Goal: Find specific page/section: Find specific page/section

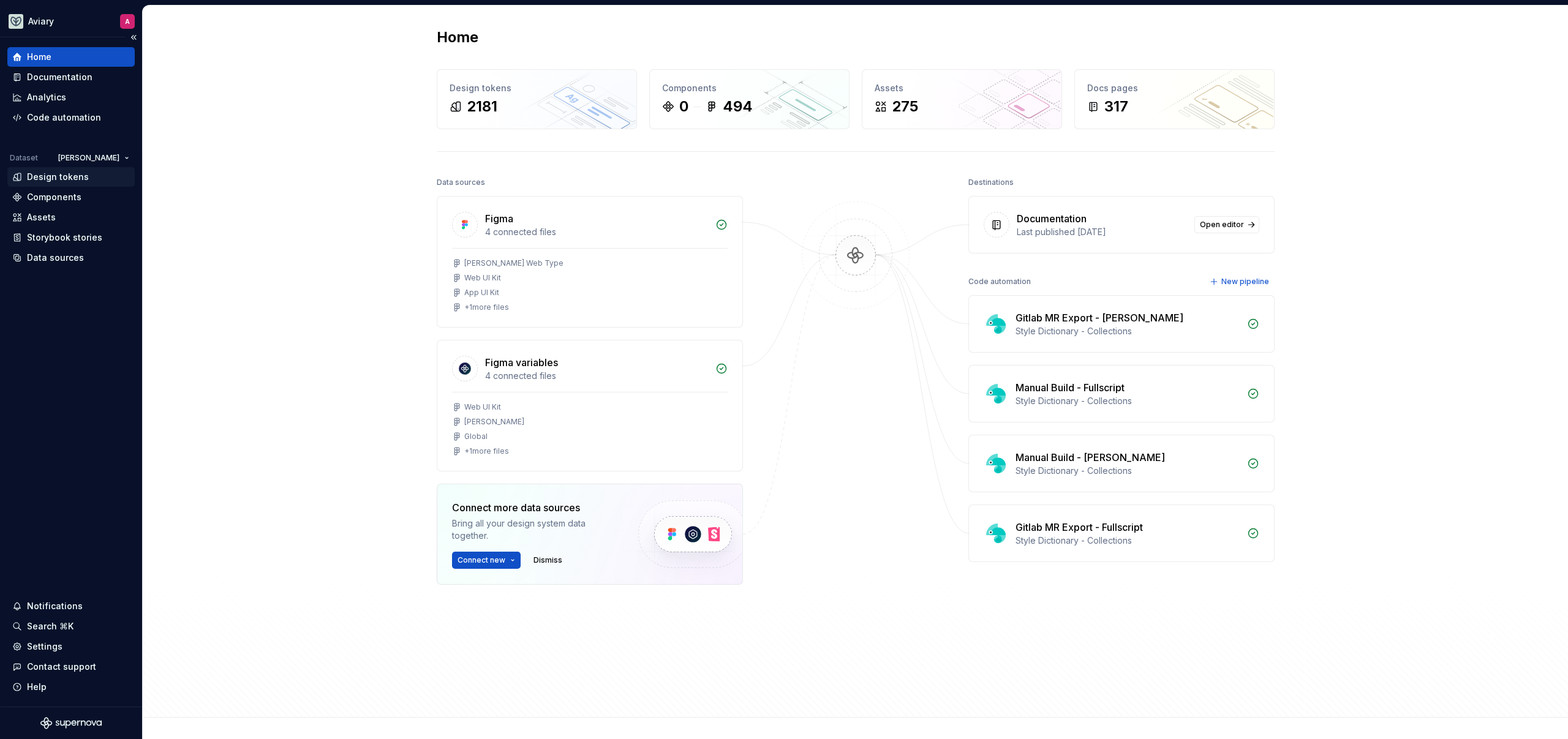
click at [72, 178] on div "Design tokens" at bounding box center [57, 177] width 62 height 12
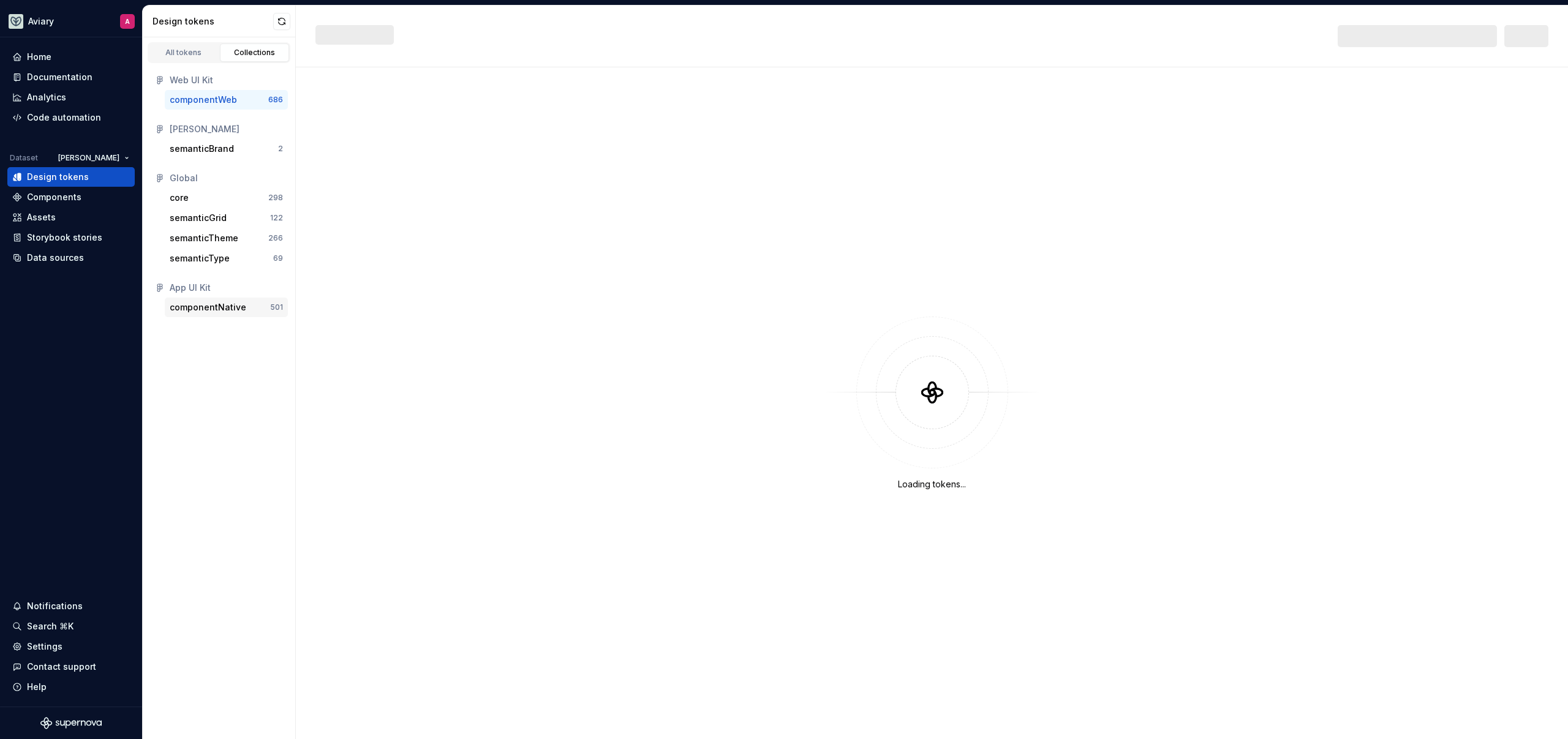
click at [231, 308] on div "componentNative" at bounding box center [208, 307] width 76 height 12
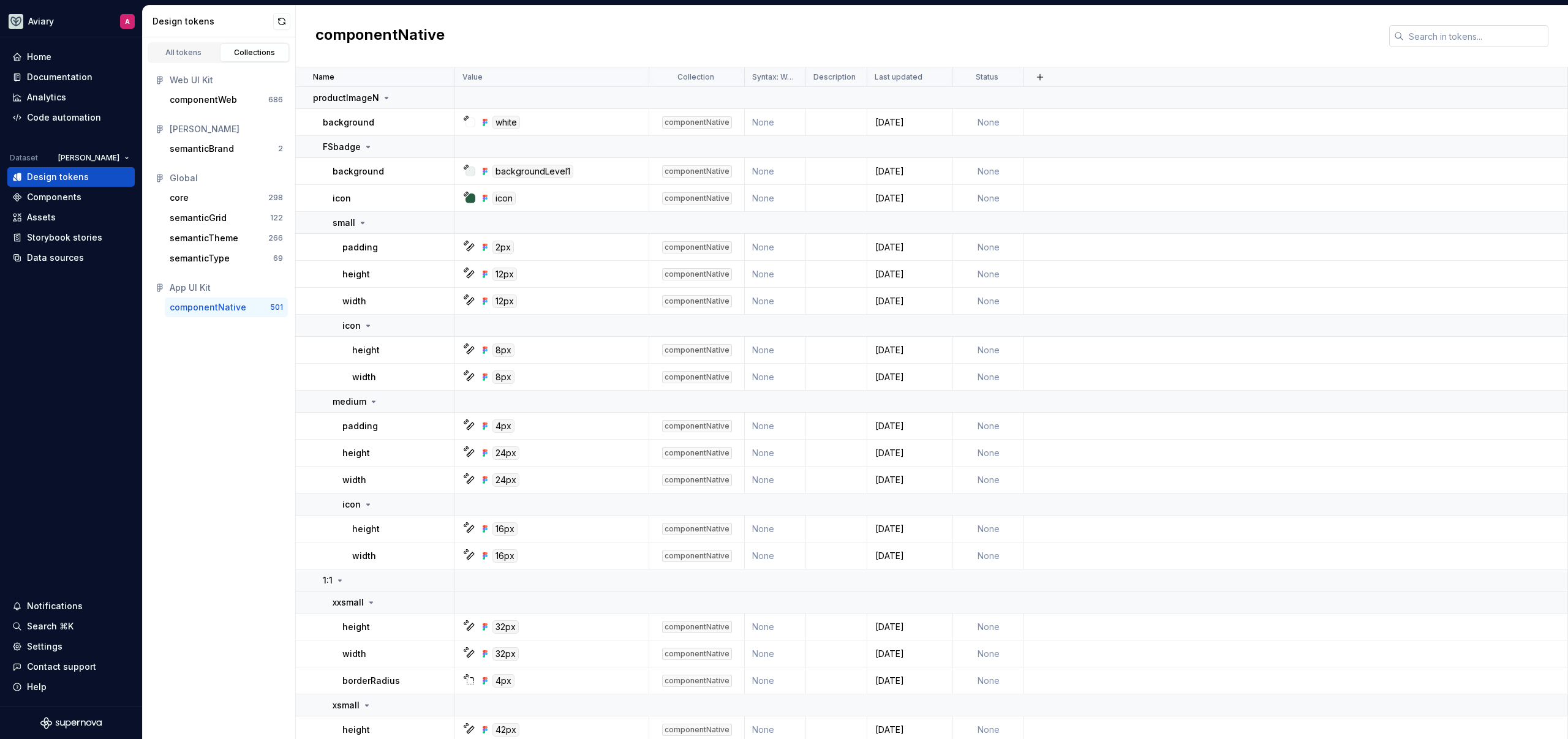
click at [1419, 29] on input "text" at bounding box center [1475, 36] width 144 height 22
click at [247, 395] on div "All tokens Collections Web UI Kit componentWeb 686 [PERSON_NAME] semanticBrand …" at bounding box center [219, 388] width 153 height 702
